Goal: Task Accomplishment & Management: Manage account settings

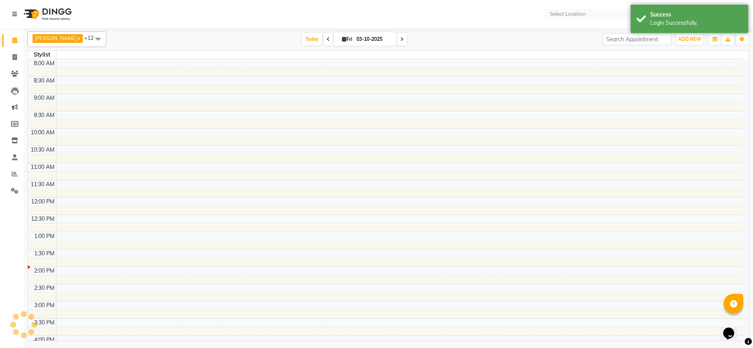
select select "en"
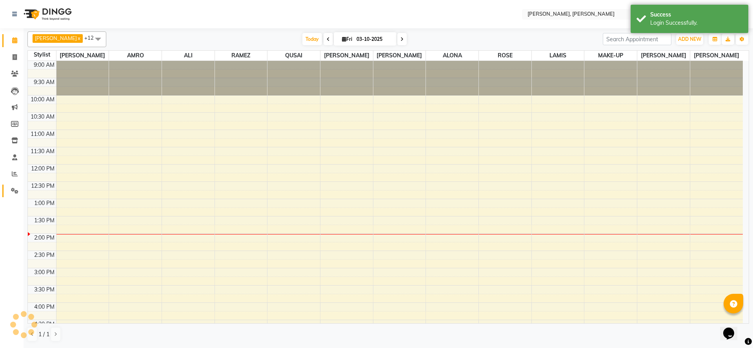
click at [13, 188] on icon at bounding box center [14, 191] width 7 height 6
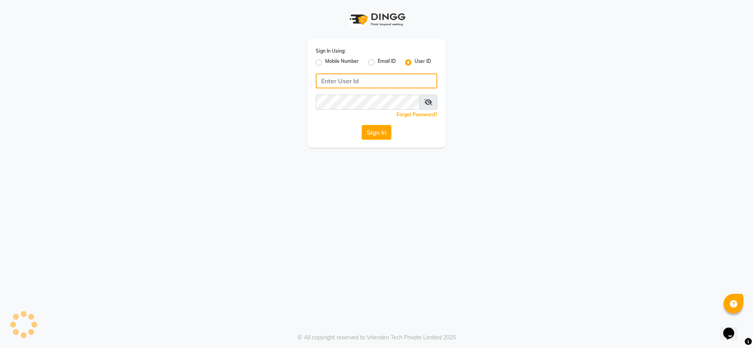
type input "[PERSON_NAME]"
click at [431, 101] on icon at bounding box center [429, 102] width 8 height 6
click at [431, 101] on icon at bounding box center [428, 102] width 7 height 6
click at [385, 140] on div "Sign In Using: Mobile Number Email ID User ID [PERSON_NAME] Remember me Forgot …" at bounding box center [376, 93] width 137 height 109
click at [379, 137] on button "Sign In" at bounding box center [377, 132] width 30 height 15
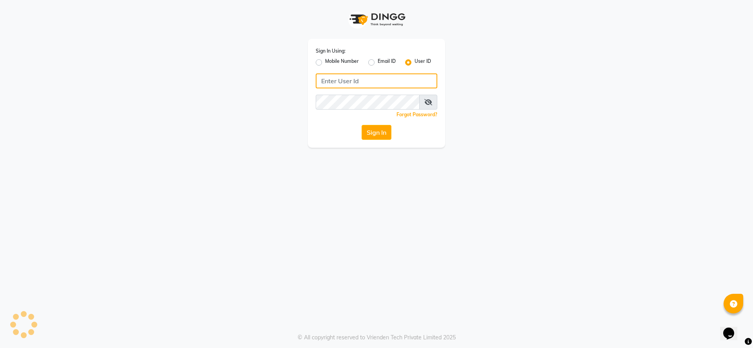
type input "[PERSON_NAME]"
click at [323, 62] on div "Mobile Number" at bounding box center [337, 62] width 43 height 9
click at [325, 64] on label "Mobile Number" at bounding box center [342, 62] width 34 height 9
click at [325, 63] on input "Mobile Number" at bounding box center [327, 60] width 5 height 5
radio input "true"
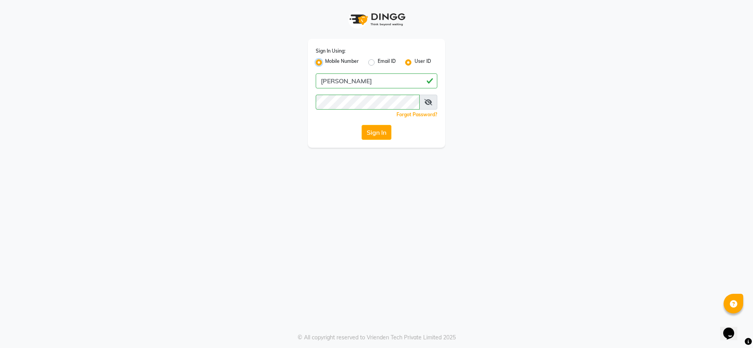
radio input "false"
click at [370, 80] on input "Username" at bounding box center [391, 80] width 92 height 15
type input "569232369"
click at [382, 132] on button "Sign In" at bounding box center [377, 132] width 30 height 15
